Goal: Transaction & Acquisition: Purchase product/service

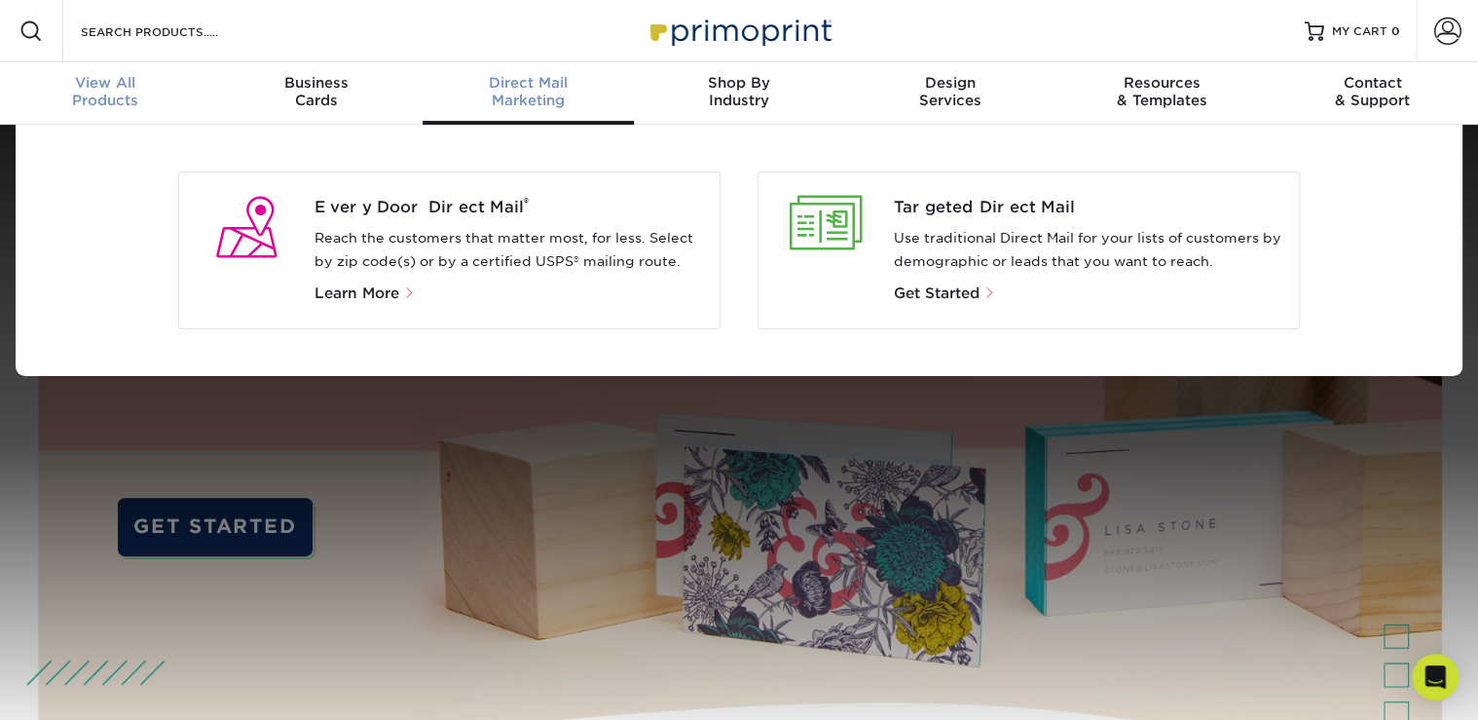
scroll to position [1, 0]
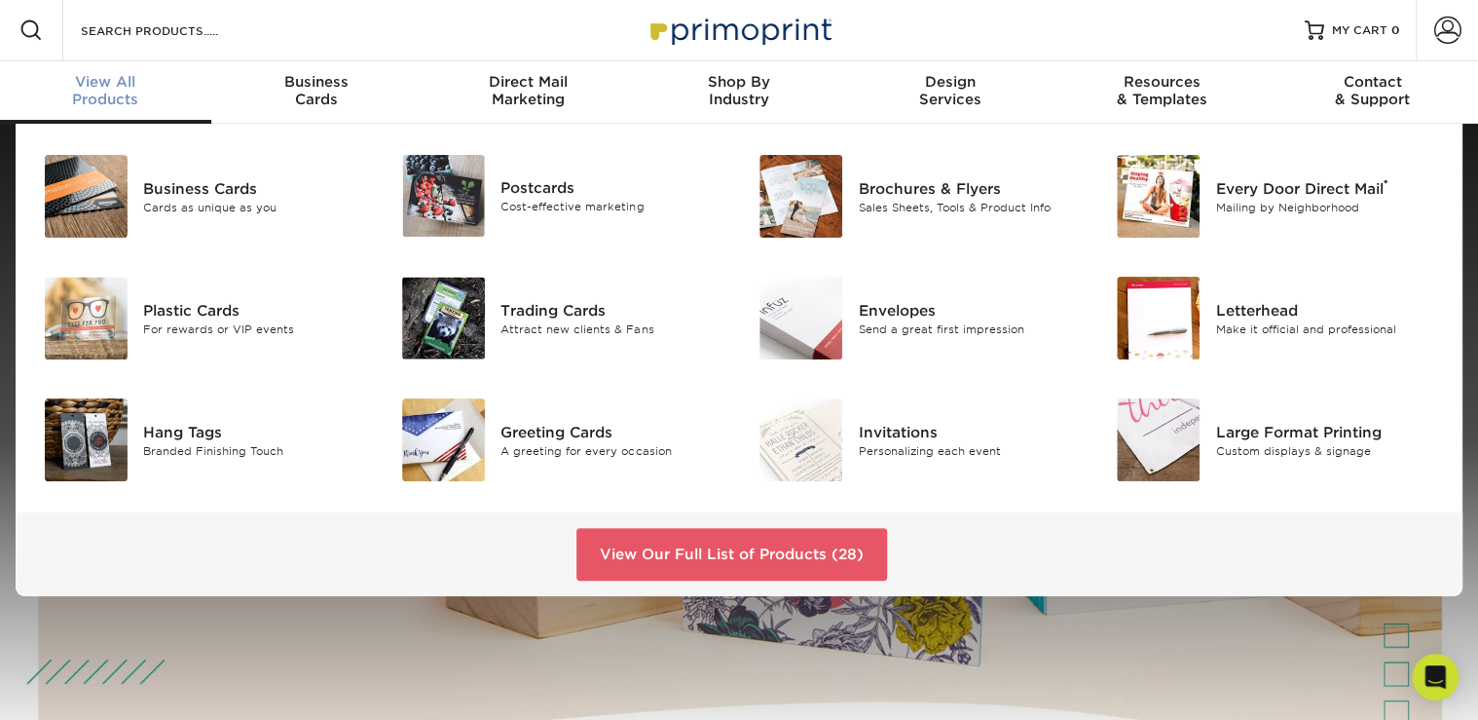
click at [128, 101] on div "View All Products" at bounding box center [105, 90] width 211 height 35
click at [1185, 334] on img at bounding box center [1158, 318] width 83 height 83
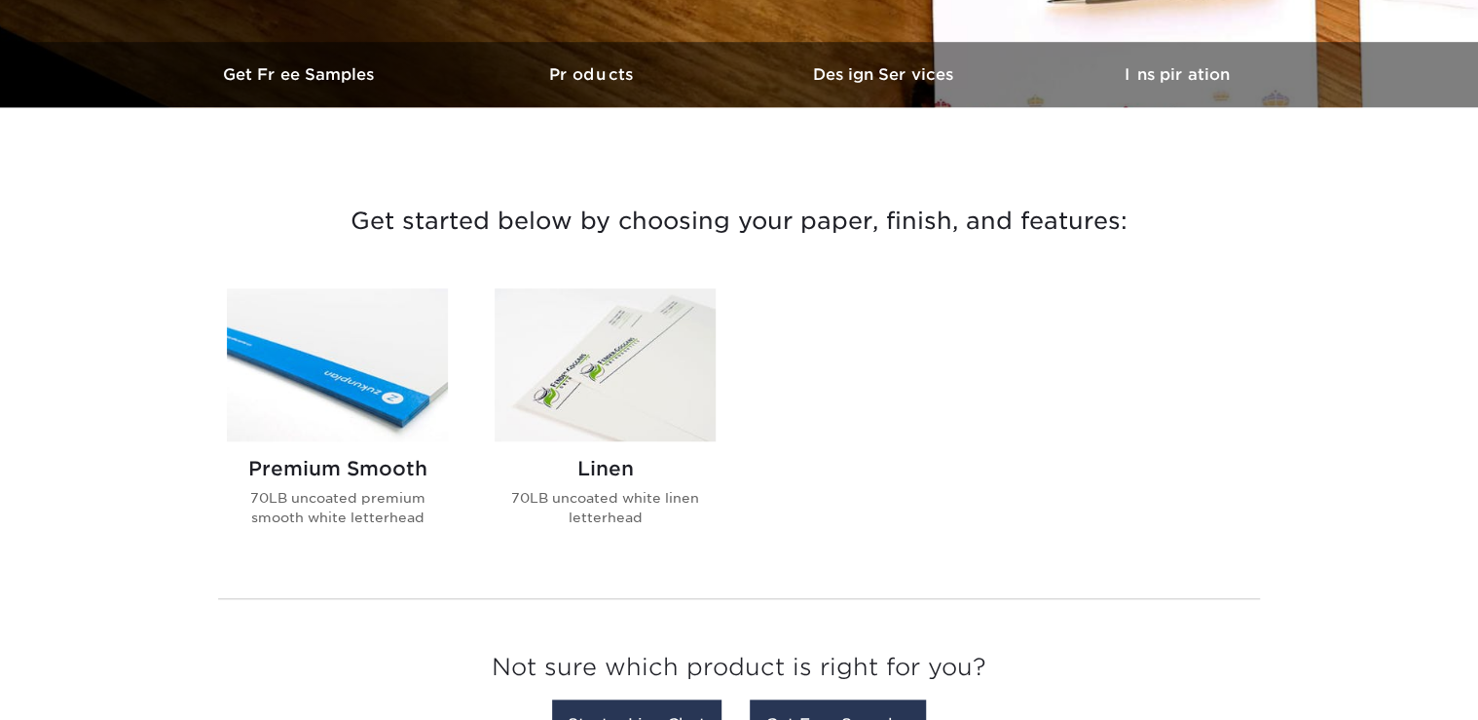
scroll to position [623, 0]
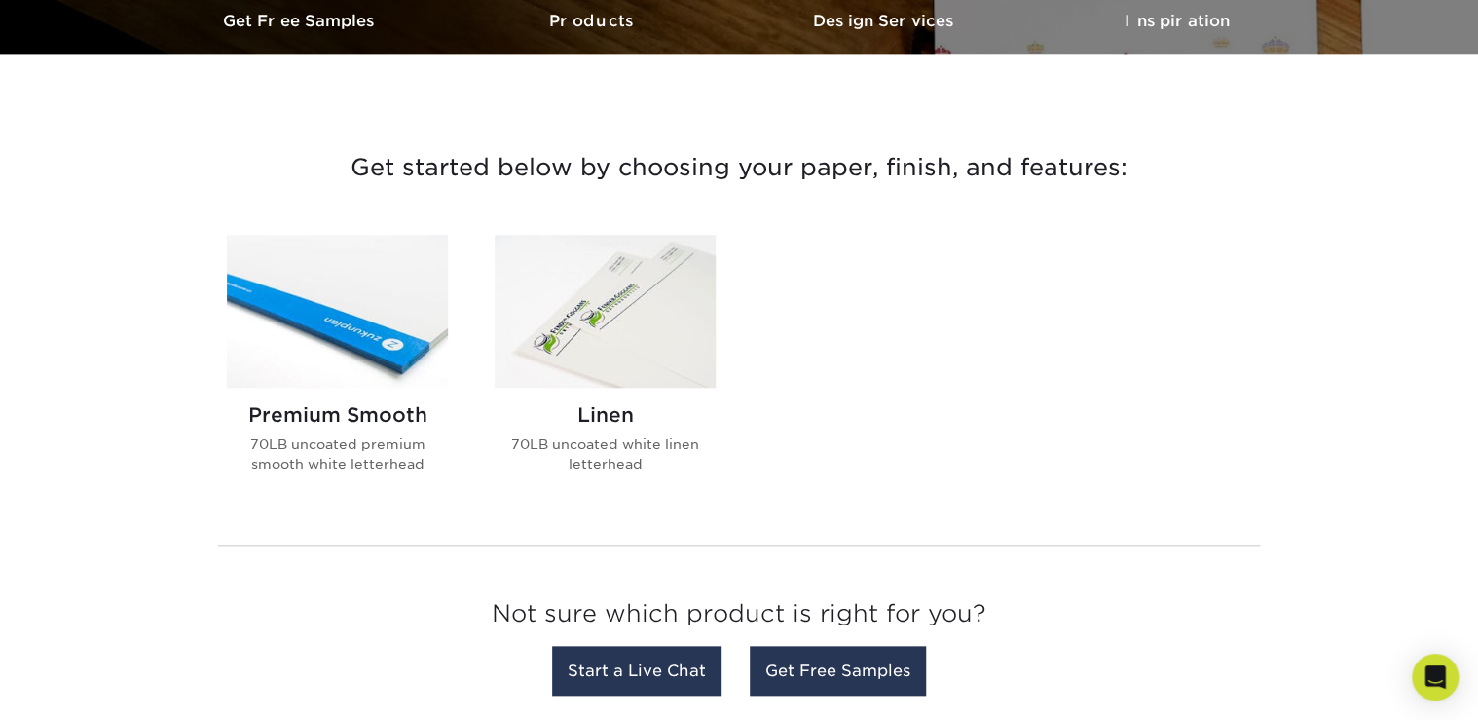
click at [323, 421] on h2 "Premium Smooth" at bounding box center [337, 414] width 221 height 23
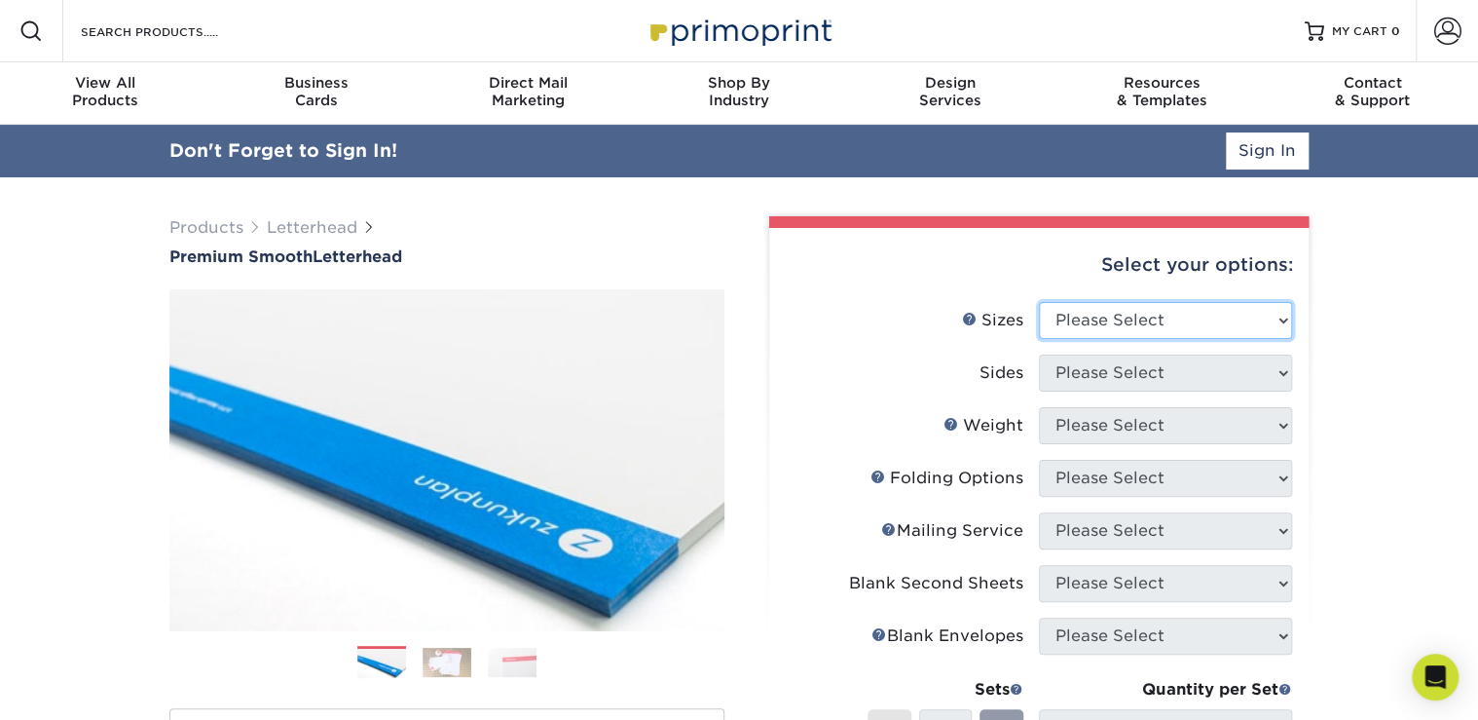
click at [1105, 317] on select "Please Select 5.5" x 8.5" 8.5" x 11" 8.5" x 14" 11" x 17"" at bounding box center [1165, 320] width 253 height 37
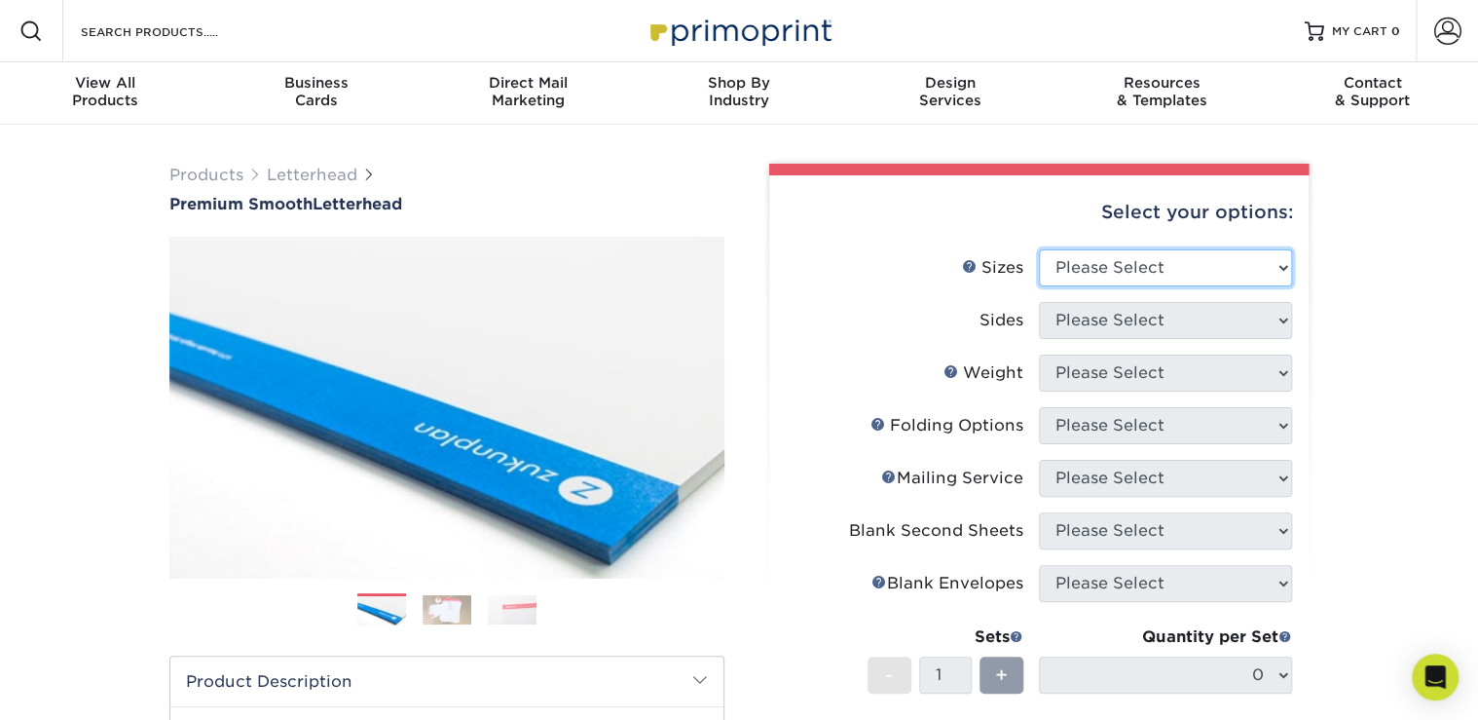
select select "8.50x11.00"
click at [1039, 249] on select "Please Select 5.5" x 8.5" 8.5" x 11" 8.5" x 14" 11" x 17"" at bounding box center [1165, 267] width 253 height 37
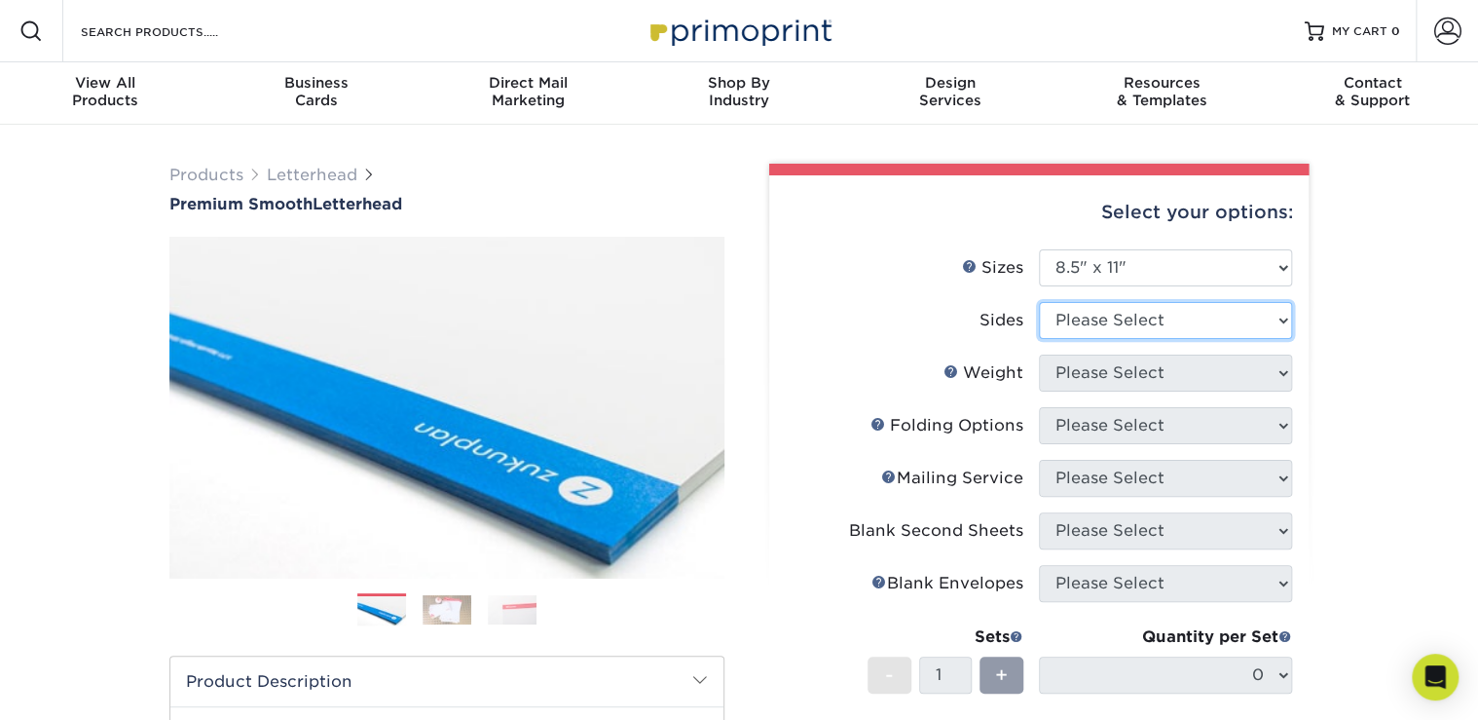
click at [1125, 317] on select "Please Select Print Both Sides Print Front Only" at bounding box center [1165, 320] width 253 height 37
select select "32d3c223-f82c-492b-b915-ba065a00862f"
click at [1039, 302] on select "Please Select Print Both Sides Print Front Only" at bounding box center [1165, 320] width 253 height 37
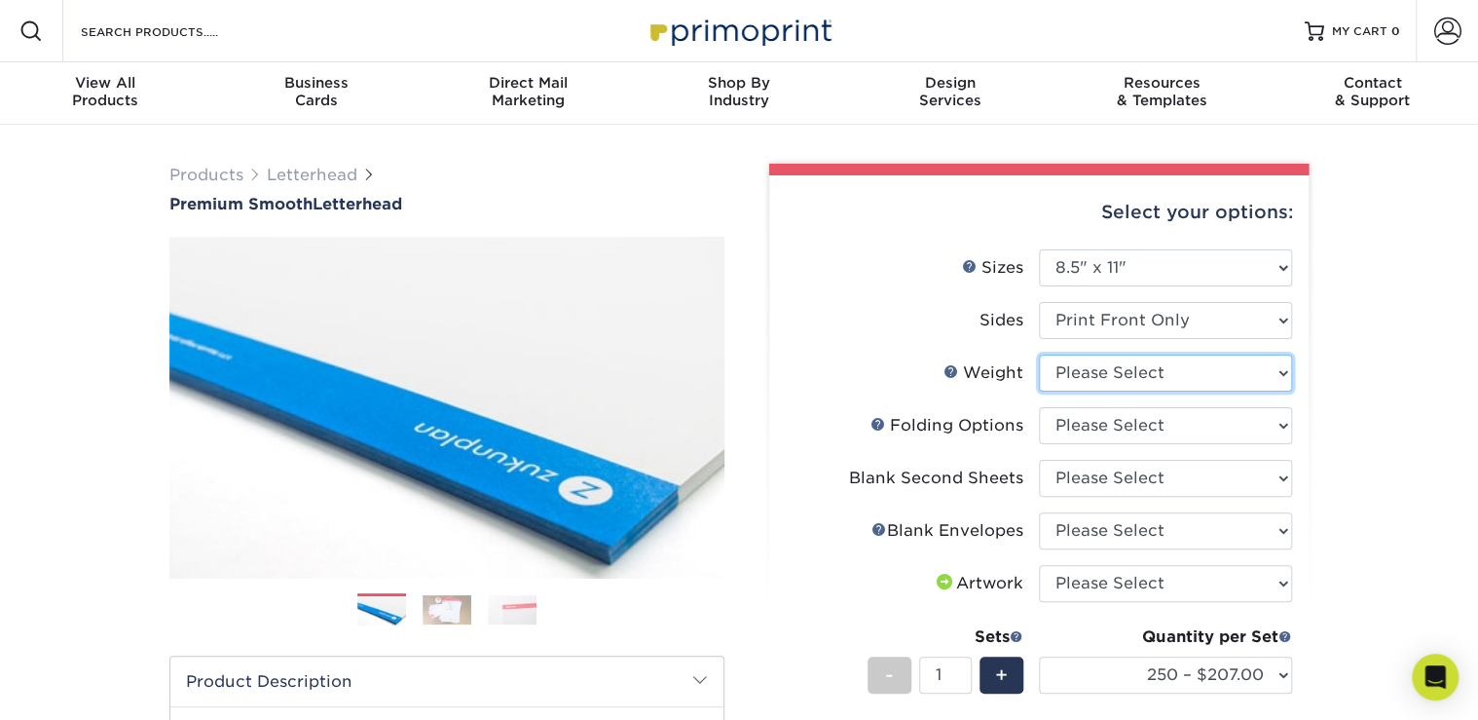
click at [1173, 375] on select "Please Select 70LB" at bounding box center [1165, 372] width 253 height 37
select select "70LB"
click at [1039, 354] on select "Please Select 70LB" at bounding box center [1165, 372] width 253 height 37
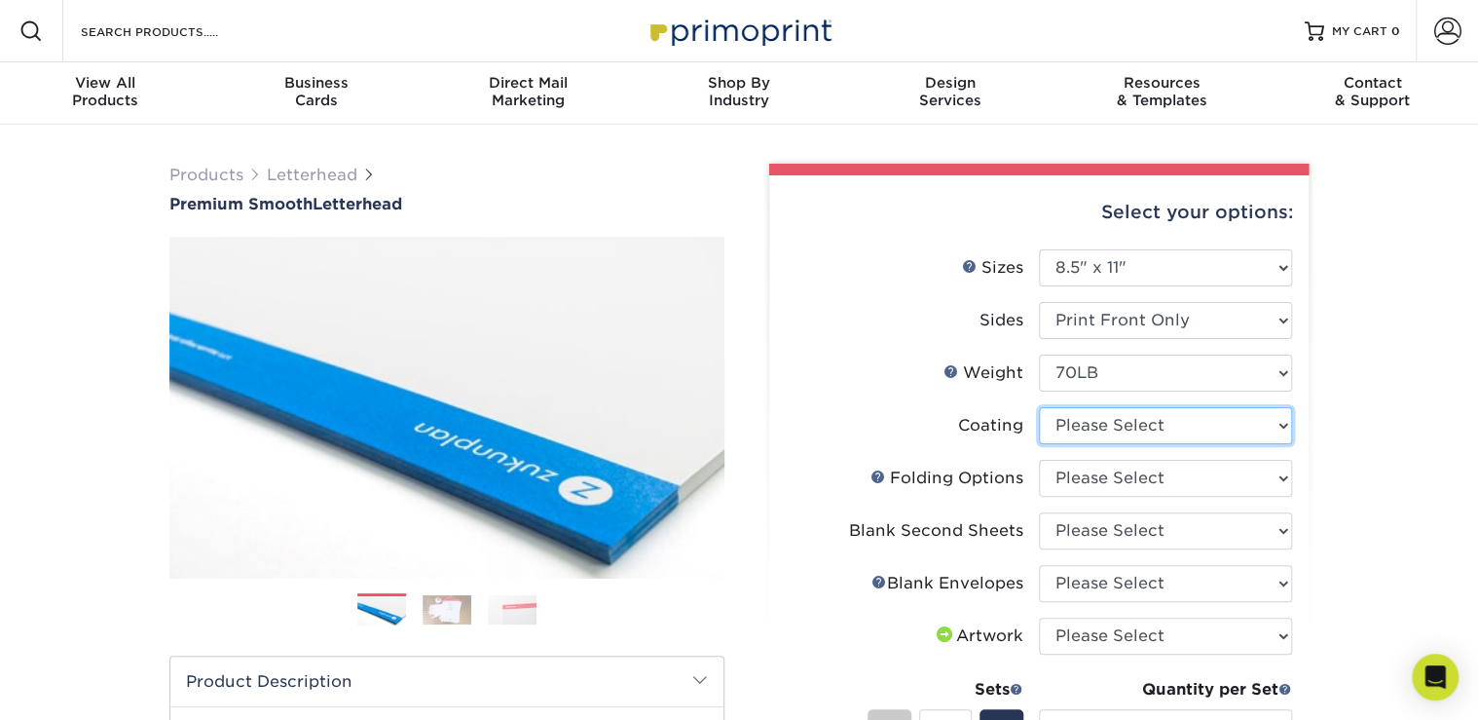
click at [1250, 436] on select at bounding box center [1165, 425] width 253 height 37
select select "3e7618de-abca-4bda-9f97-8b9129e913d8"
click at [1039, 407] on select at bounding box center [1165, 425] width 253 height 37
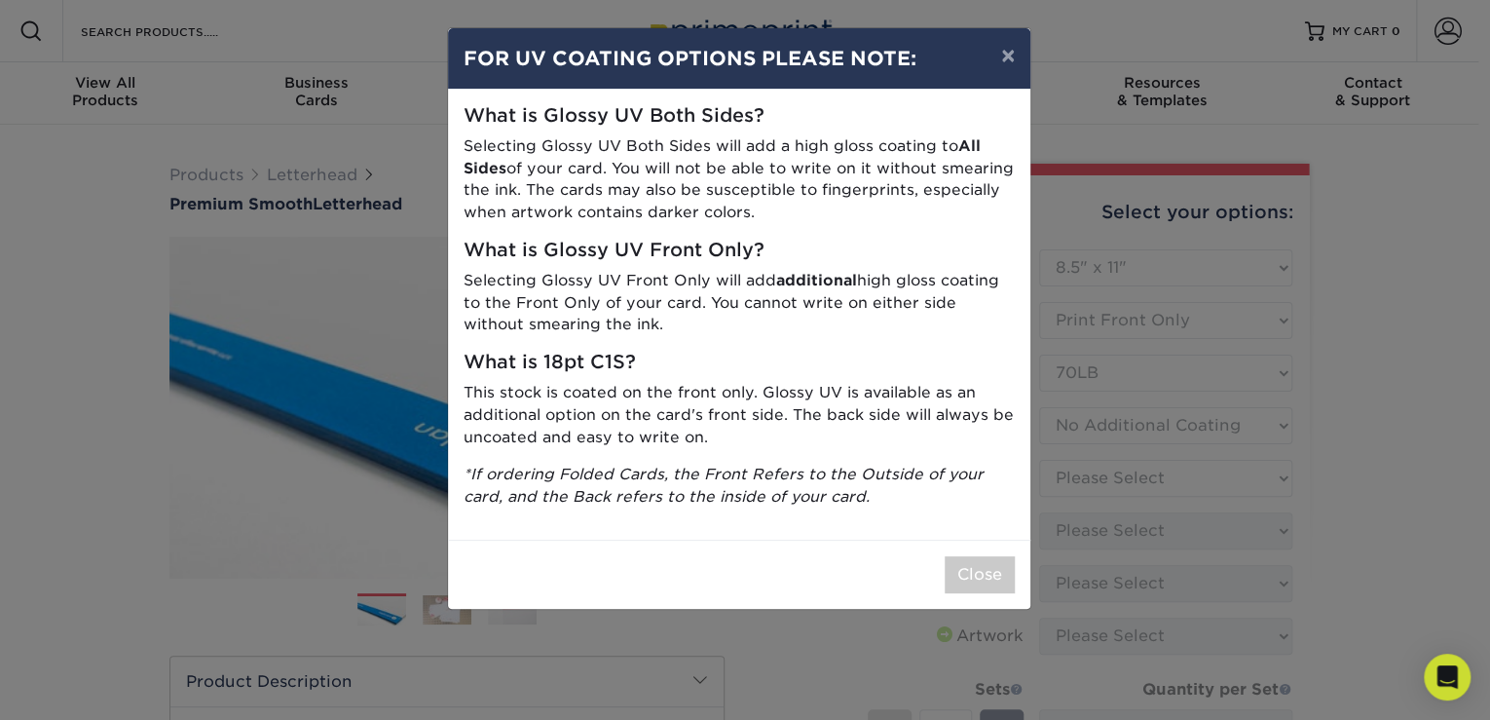
drag, startPoint x: 857, startPoint y: 548, endPoint x: 965, endPoint y: 553, distance: 108.2
click at [859, 548] on div "Close" at bounding box center [739, 574] width 582 height 69
click at [963, 569] on button "Close" at bounding box center [980, 574] width 70 height 37
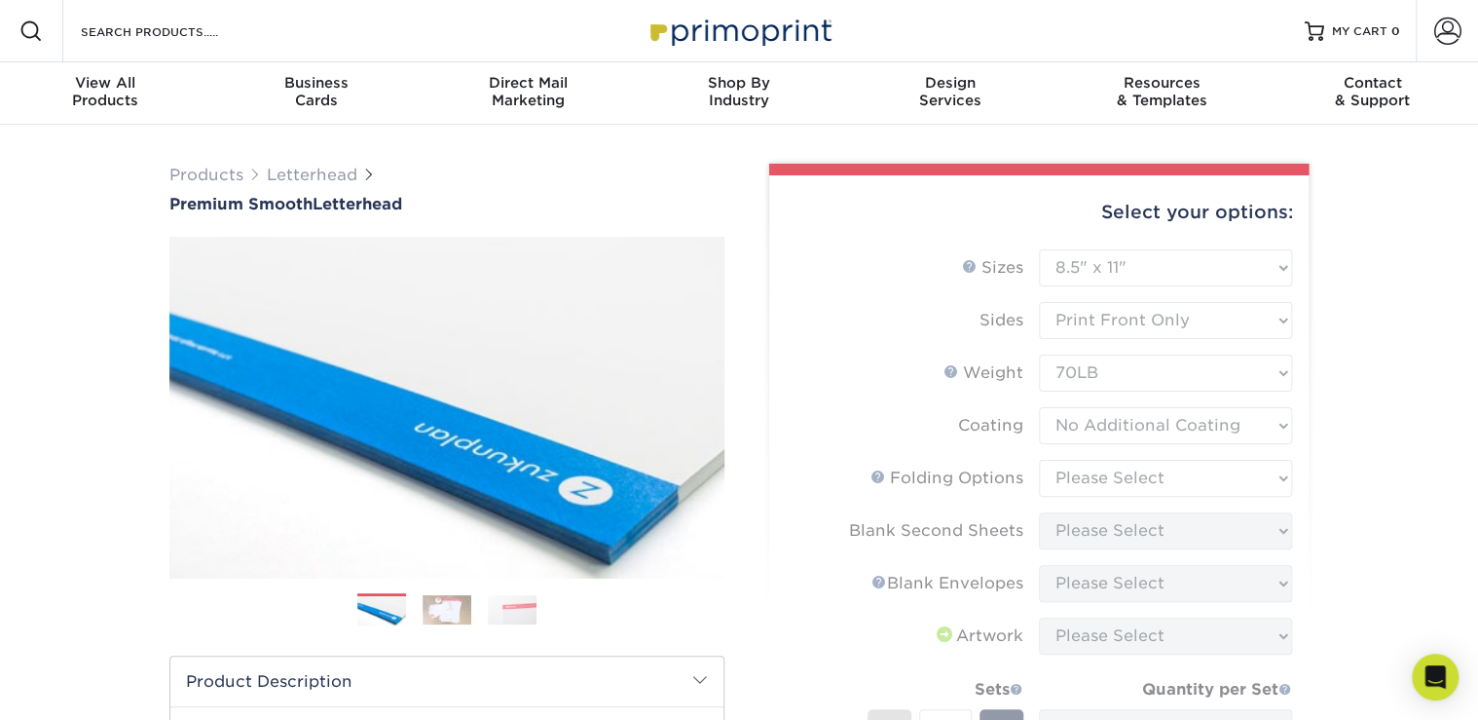
click at [1141, 485] on form "Sizes Help Sizes Please Select 5.5" x 8.5" 8.5" x 11" 8.5" x 14" 11" x 17" Side…" at bounding box center [1039, 580] width 508 height 663
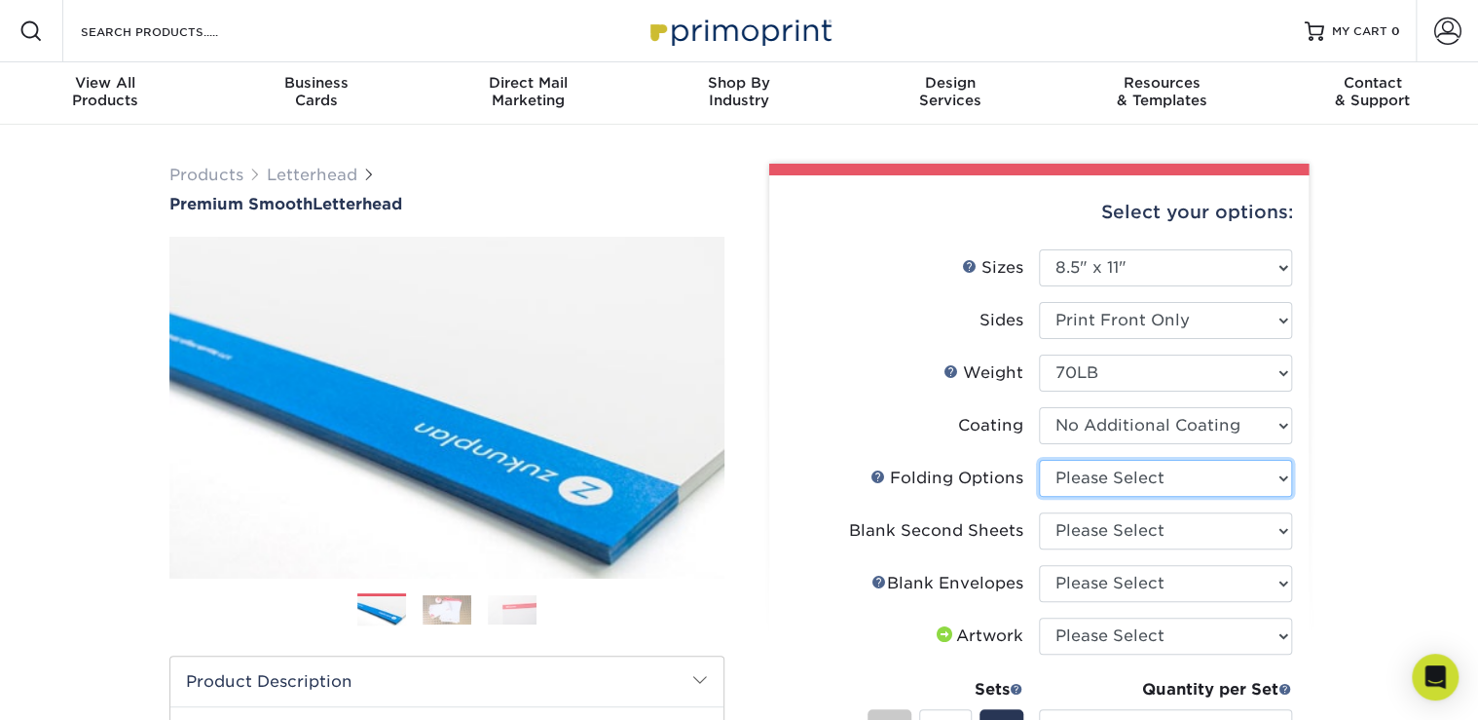
click at [1104, 476] on select "Please Select FLAT - No Folding Accordion Fold Half-Fold (Vertical) Half-Fold (…" at bounding box center [1165, 478] width 253 height 37
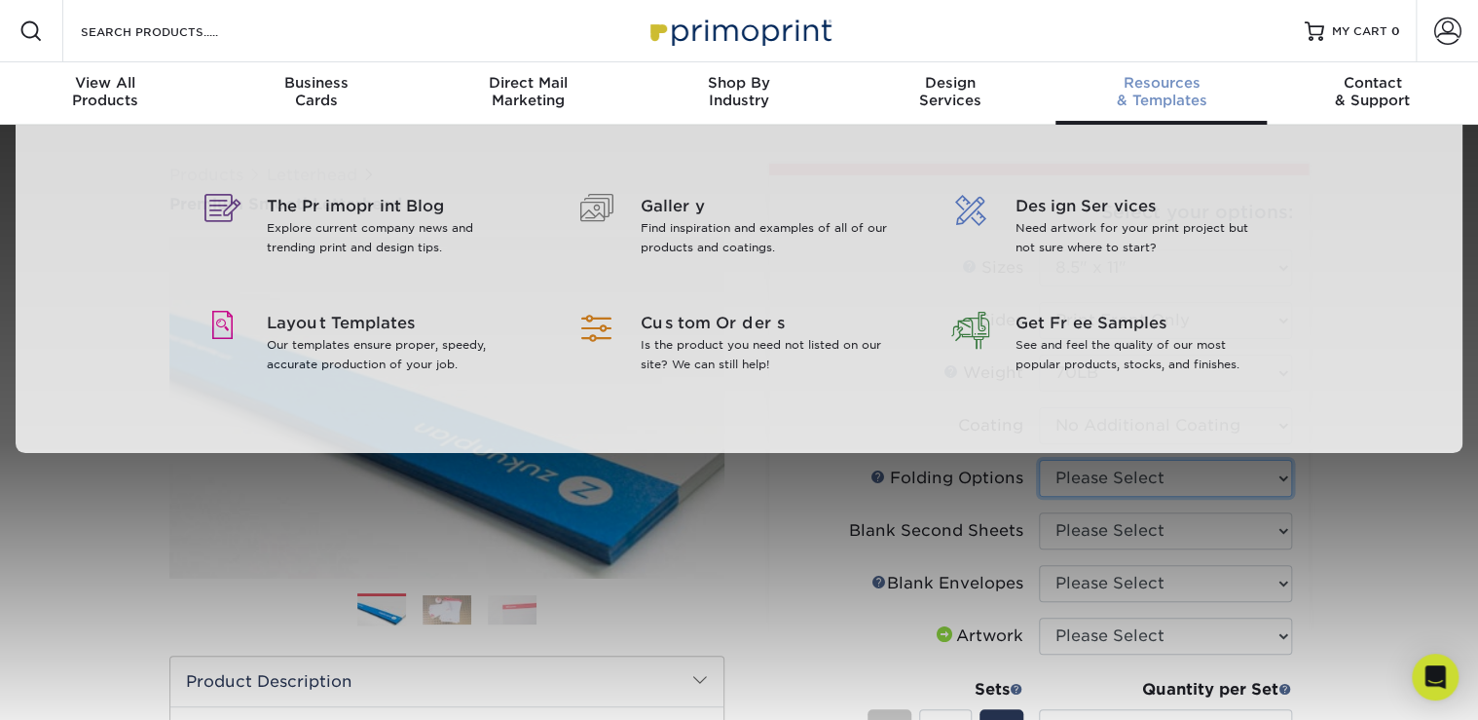
select select "9b1d5825-34d1-4721-9874-ed79abb003d7"
click at [1039, 460] on select "Please Select FLAT - No Folding Accordion Fold Half-Fold (Vertical) Half-Fold (…" at bounding box center [1165, 478] width 253 height 37
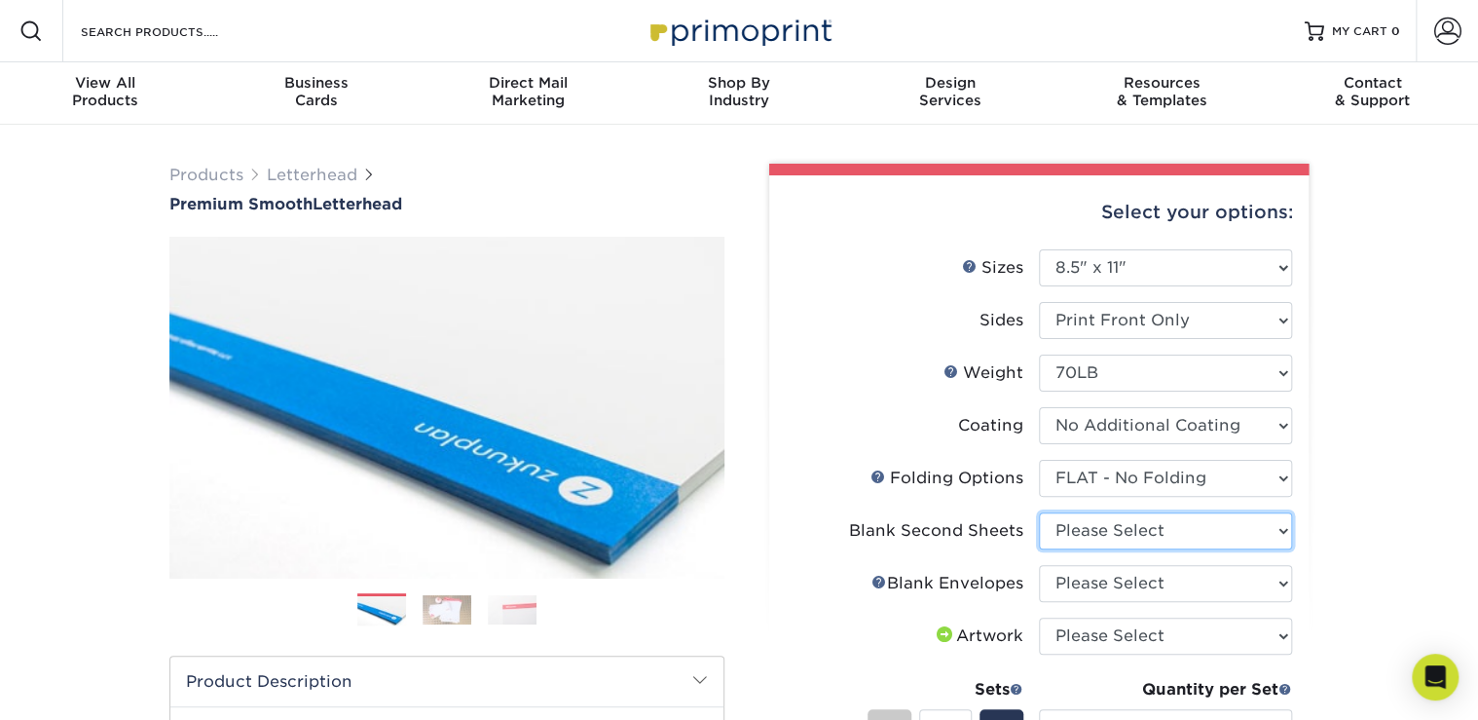
click at [1173, 530] on select "Please Select No second blank sheets Yes 250 blank sheets Yes 500 blank sheets …" at bounding box center [1165, 530] width 253 height 37
select select "80c01c16-d127-4b18-b8f3-2c0f873fa65b"
click at [1039, 512] on select "Please Select No second blank sheets Yes 250 blank sheets Yes 500 blank sheets …" at bounding box center [1165, 530] width 253 height 37
click at [1075, 531] on select "Please Select No second blank sheets Yes 250 blank sheets Yes 500 blank sheets …" at bounding box center [1165, 530] width 253 height 37
click at [1383, 547] on div "Products Letterhead Premium Smooth Letterhead Previous Next /" at bounding box center [739, 667] width 1478 height 1084
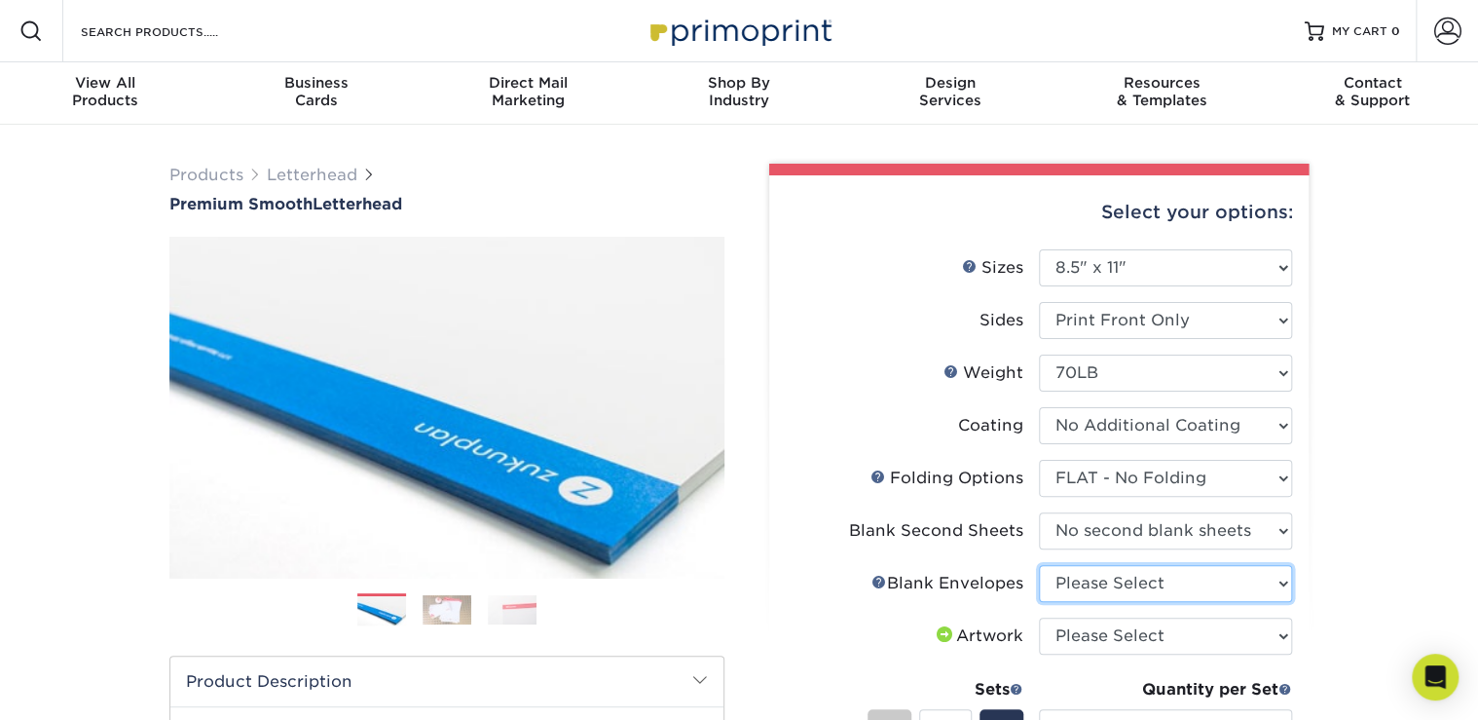
click at [1147, 580] on select "Please Select No Blank Envelopes Yes 250 Envelopes NO 10 Yes 500 Envelopes NO 1…" at bounding box center [1165, 583] width 253 height 37
select select "9f137334-7cf0-4a73-8a74-a4df662606ea"
click at [1039, 565] on select "Please Select No Blank Envelopes Yes 250 Envelopes NO 10 Yes 500 Envelopes NO 1…" at bounding box center [1165, 583] width 253 height 37
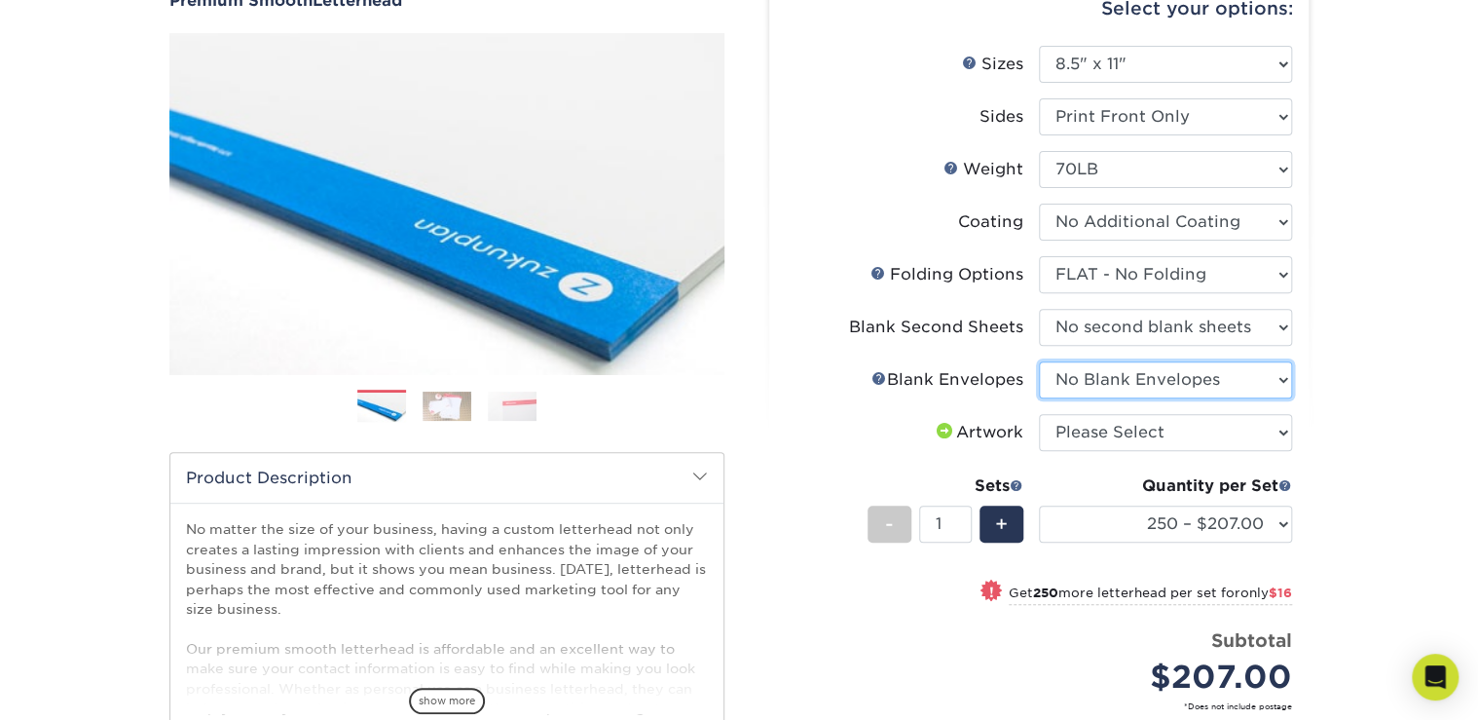
scroll to position [207, 0]
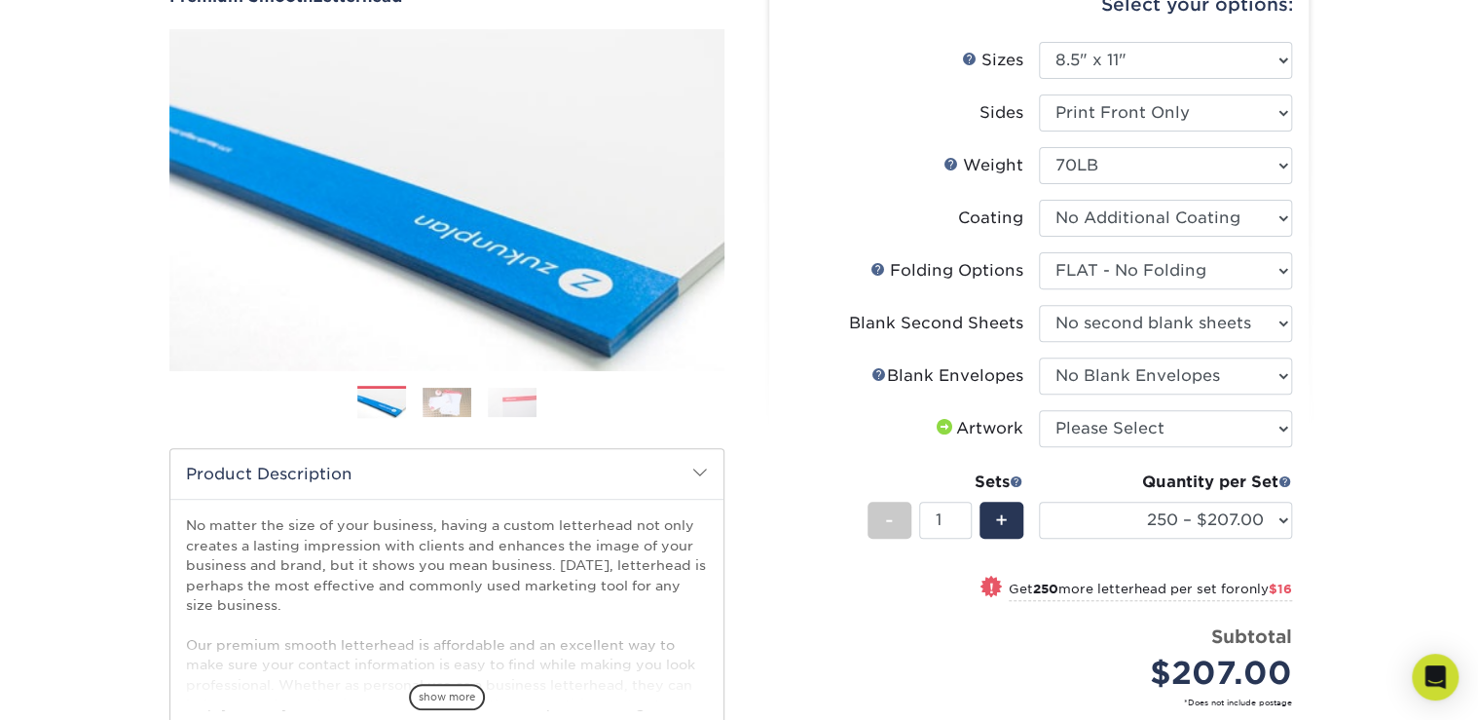
click at [1358, 452] on div "Products Letterhead Premium Smooth Letterhead Previous Next /" at bounding box center [739, 459] width 1478 height 1084
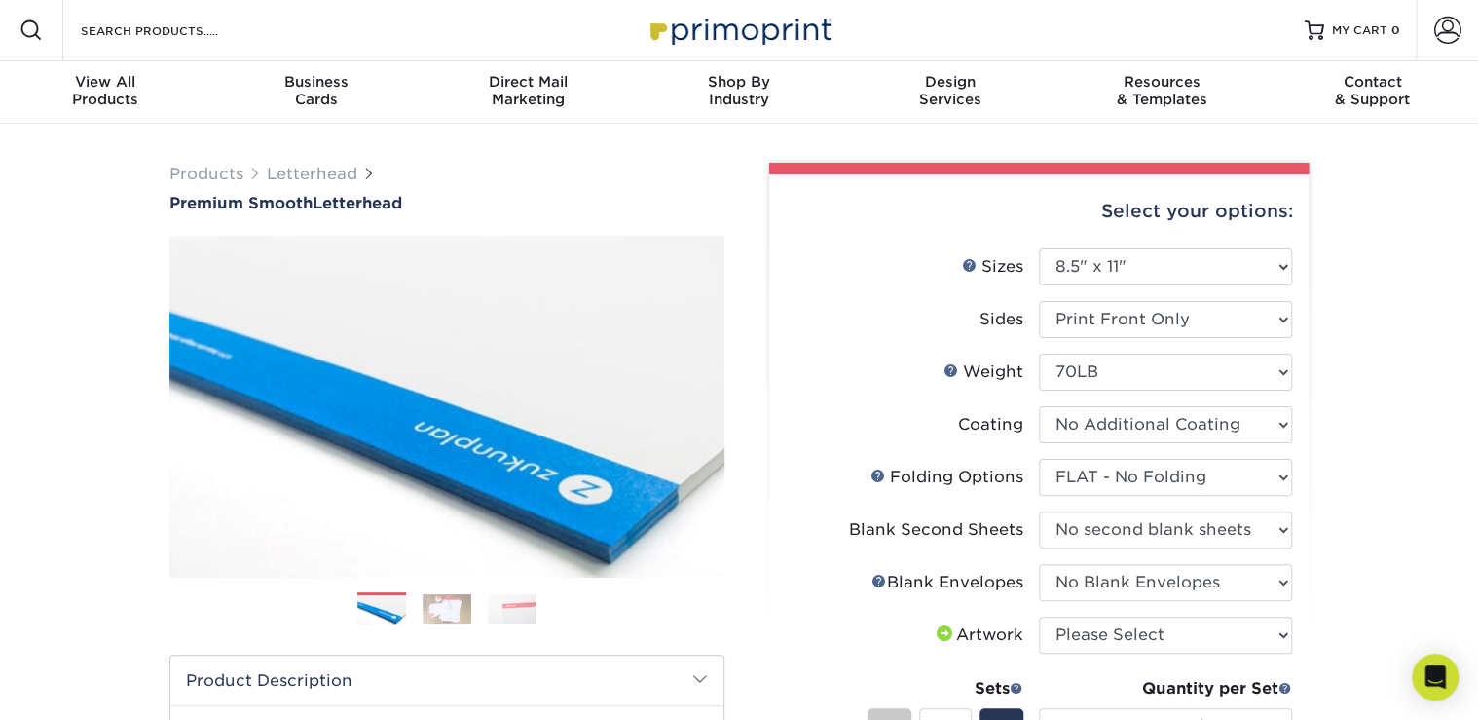
scroll to position [2, 0]
